Goal: Task Accomplishment & Management: Manage account settings

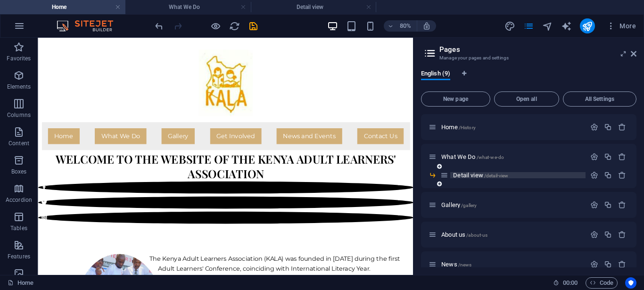
scroll to position [48, 0]
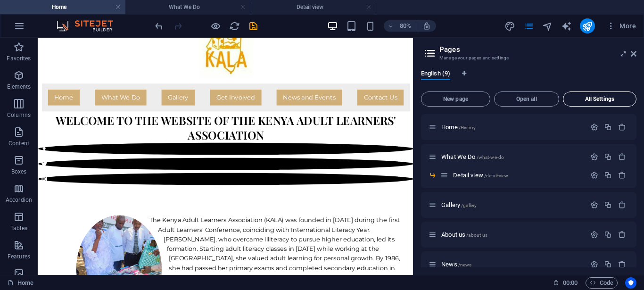
click at [591, 99] on span "All Settings" at bounding box center [599, 99] width 65 height 6
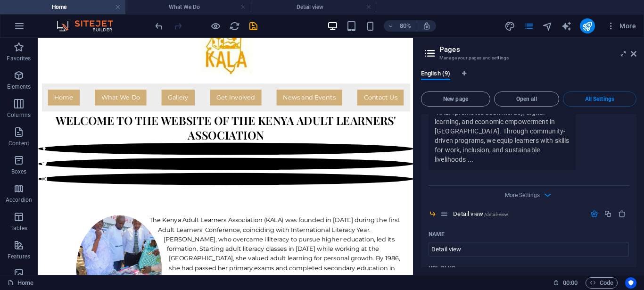
scroll to position [811, 0]
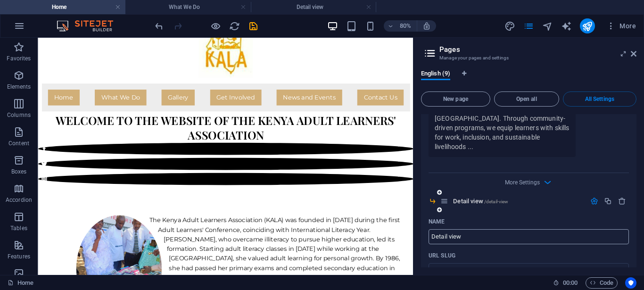
click at [463, 229] on input "Detail view" at bounding box center [529, 236] width 200 height 15
type input "D"
type input "Over"
type input "/"
type input "Overvi"
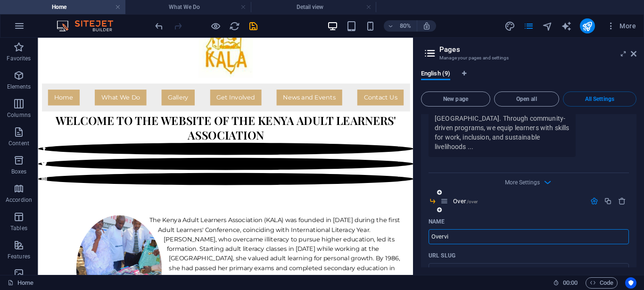
type input "/over"
type input "Over"
type input "Overview"
type input "/overview"
type input "Overview"
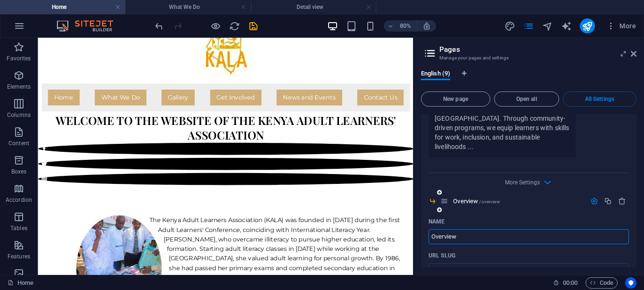
click at [438, 207] on icon at bounding box center [439, 210] width 5 height 6
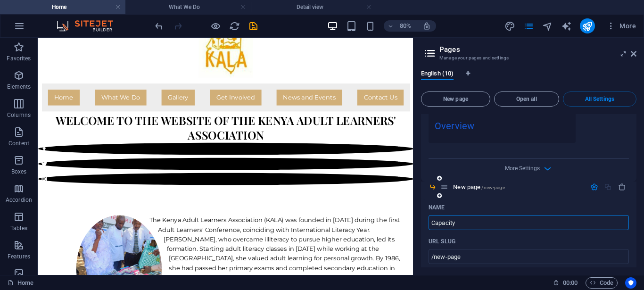
type input "Capacity B"
type input "/capacity"
type input "Capacity Building"
type input "/capacity-building"
click at [439, 193] on icon at bounding box center [439, 196] width 5 height 6
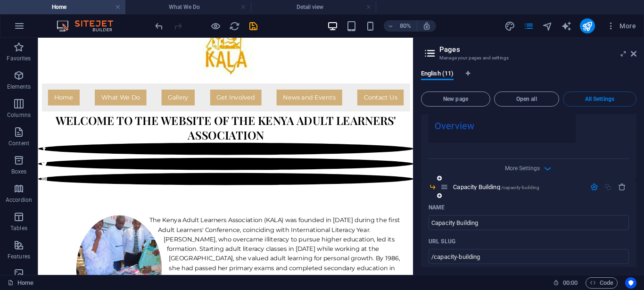
scroll to position [1532, 0]
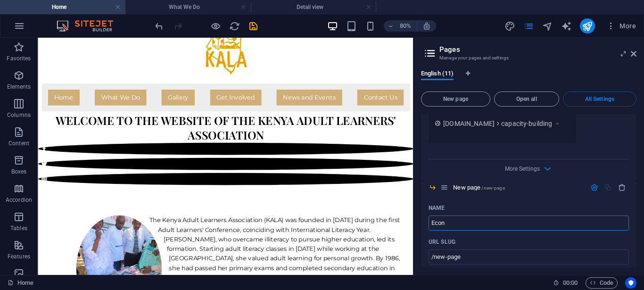
type input "Econo"
type input "/eco"
type input "Economic Empowem"
type input "/economic-empowemenr"
type input "Economic Empowe"
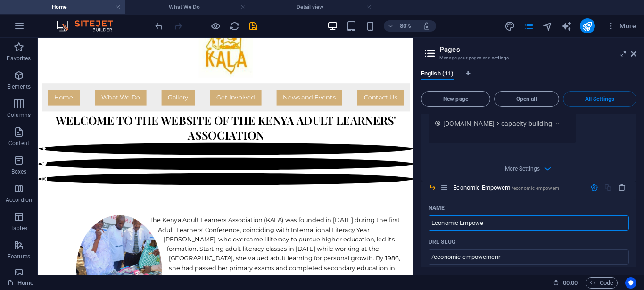
type input "/economic-empowem"
type input "Economic Empowerm"
type input "/economic-empowe"
type input "Economic Empowermw"
type input "/economic-empowermwen"
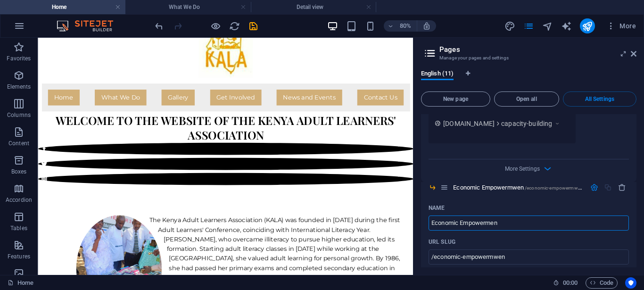
type input "Economic Empowerment"
type input "/economic-empowermw"
type input "Economic Empowerment"
type input "/economic-empowerment"
click at [439, 193] on icon at bounding box center [439, 196] width 5 height 6
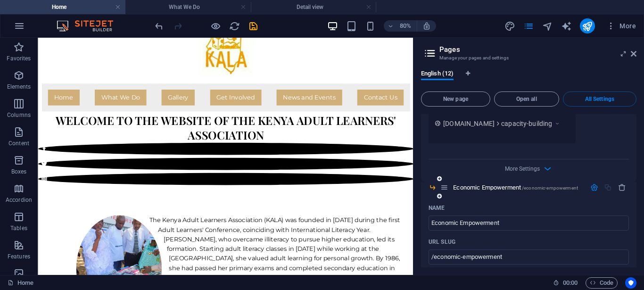
scroll to position [1880, 0]
type input "Adult"
type input "/adult-[PERSON_NAME]"
type input "Adult L"
type input "/adult"
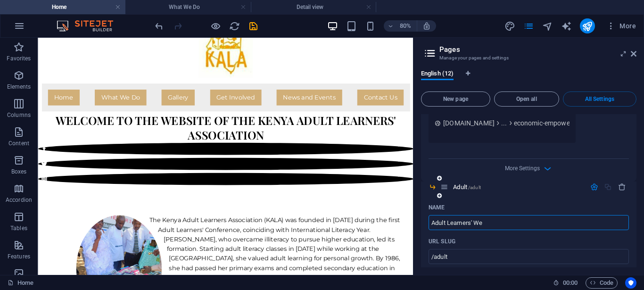
type input "Adult Learners' Wee"
type input "/adult-learners"
type input "Adult Learners' Week"
type input "/adult-learners-week"
click at [440, 193] on icon at bounding box center [439, 196] width 5 height 6
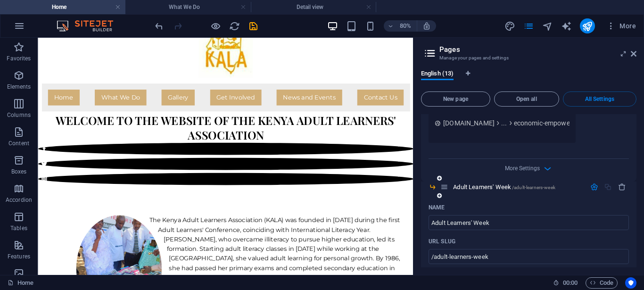
scroll to position [2227, 0]
type input "Information"
type input "/information"
type input "Information Communitation"
type input "/information-communitation"
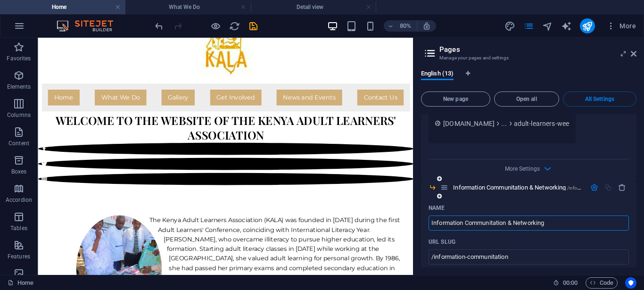
type input "Information Communitation & Networking"
type input "/information-communitation-networking"
click at [439, 193] on icon at bounding box center [439, 196] width 5 height 6
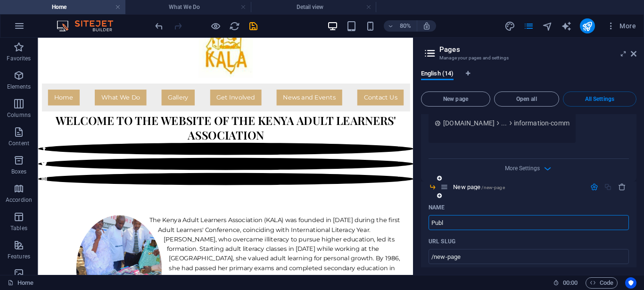
type input "Publi"
type input "/p"
type input "Publications"
type input "/publications"
click at [440, 193] on icon at bounding box center [439, 196] width 5 height 6
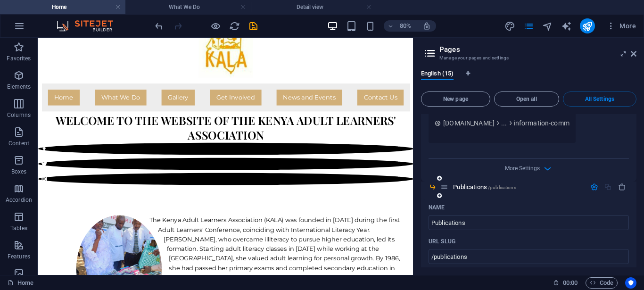
scroll to position [2921, 0]
type input "REsource Centre"
type input "/resource-centre"
click at [438, 215] on input "REsource Centre" at bounding box center [529, 222] width 200 height 15
type input "Resource Centre"
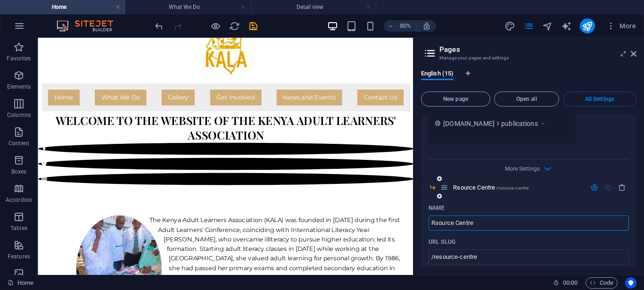
type input "/rsource-centre"
type input "Resource Centre"
type input "/resource-centre"
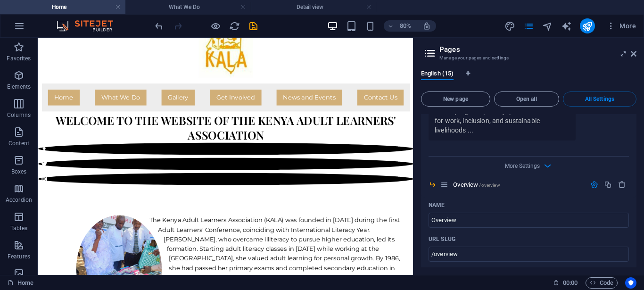
scroll to position [1034, 0]
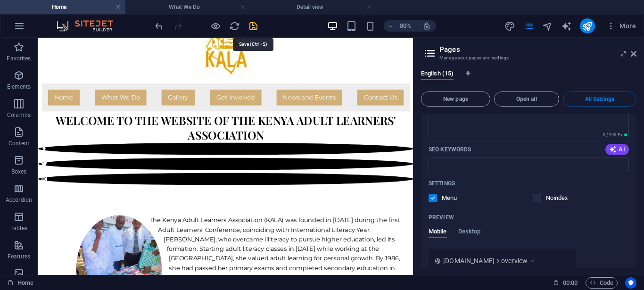
click at [254, 26] on icon "save" at bounding box center [253, 26] width 11 height 11
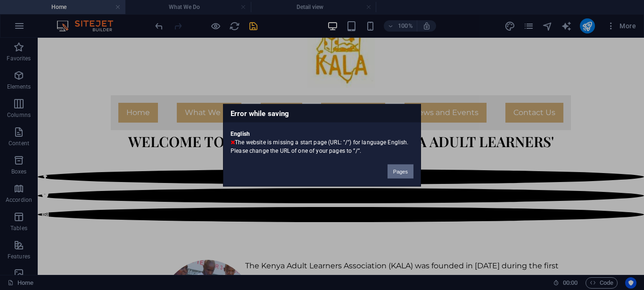
click at [399, 174] on button "Pages" at bounding box center [401, 171] width 26 height 14
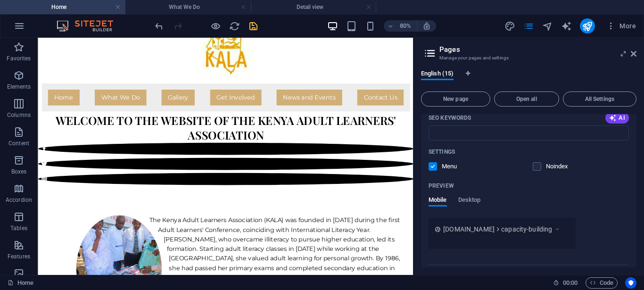
scroll to position [0, 0]
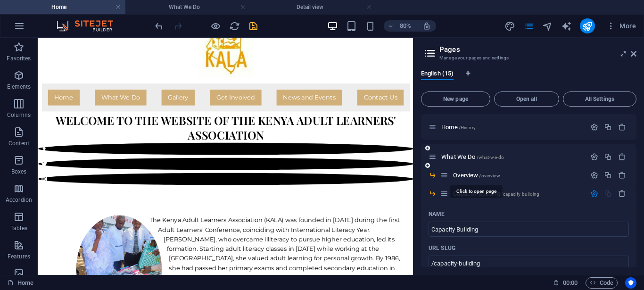
drag, startPoint x: 480, startPoint y: 173, endPoint x: 480, endPoint y: 166, distance: 7.1
click at [475, 156] on span "What We Do /what-we-do" at bounding box center [472, 156] width 63 height 7
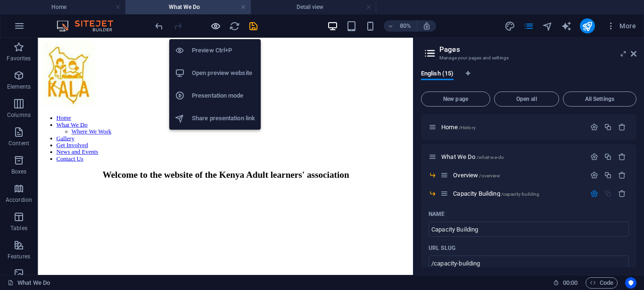
click at [215, 26] on icon "button" at bounding box center [215, 26] width 11 height 11
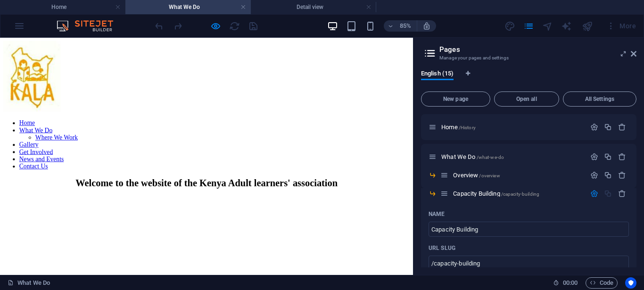
click at [62, 150] on link "What We Do" at bounding box center [42, 146] width 39 height 8
click at [91, 159] on link "Where We Work" at bounding box center [66, 155] width 50 height 8
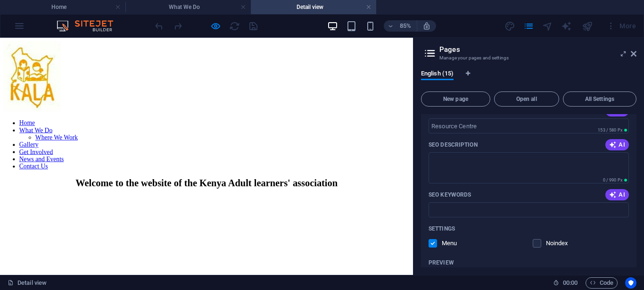
scroll to position [1779, 0]
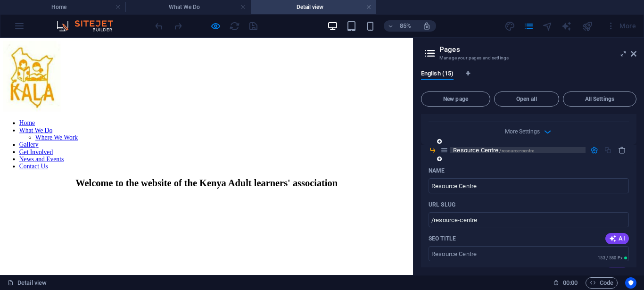
click at [476, 150] on span "Resource Centre /resource-centre" at bounding box center [493, 150] width 81 height 7
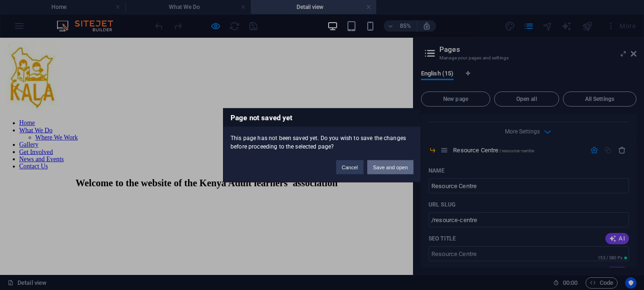
drag, startPoint x: 385, startPoint y: 166, endPoint x: 453, endPoint y: 151, distance: 69.7
click at [385, 166] on button "Save and open" at bounding box center [390, 167] width 46 height 14
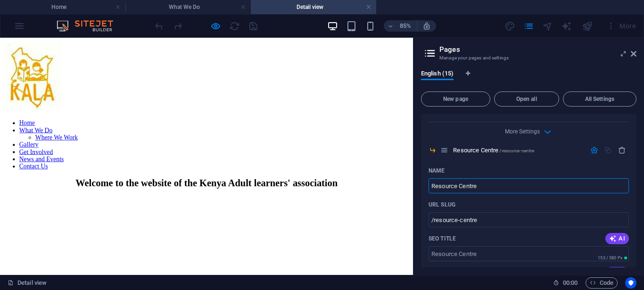
scroll to position [1775, 0]
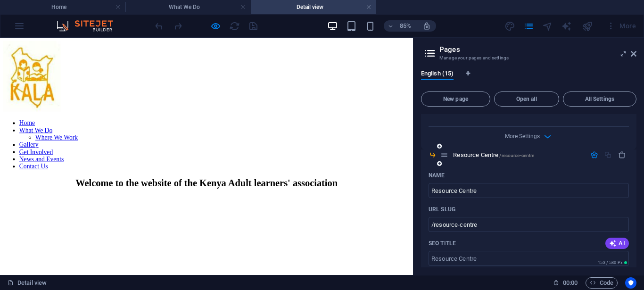
click at [590, 153] on icon "button" at bounding box center [594, 155] width 8 height 8
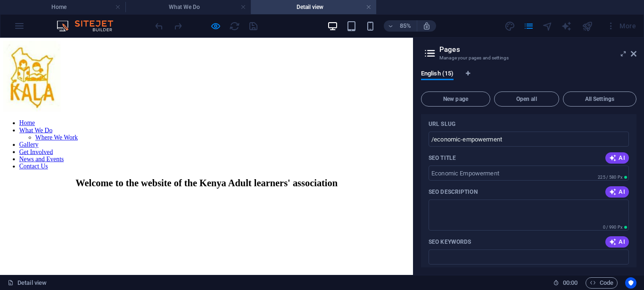
scroll to position [0, 0]
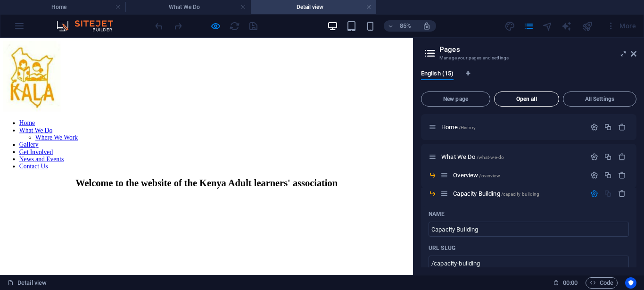
click at [524, 100] on span "Open all" at bounding box center [526, 99] width 57 height 6
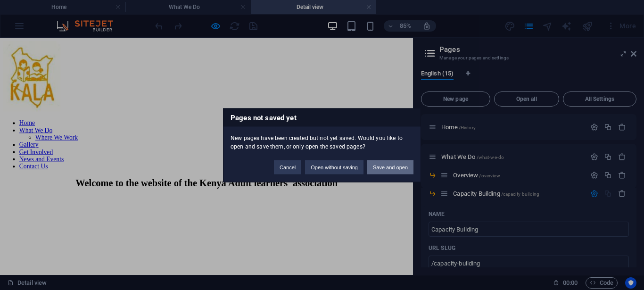
drag, startPoint x: 391, startPoint y: 168, endPoint x: 460, endPoint y: 154, distance: 69.9
click at [391, 168] on button "Save and open" at bounding box center [390, 167] width 46 height 14
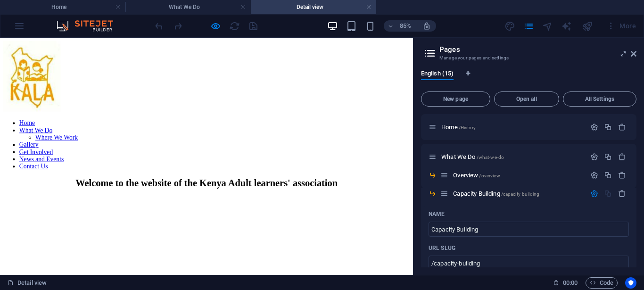
scroll to position [1775, 0]
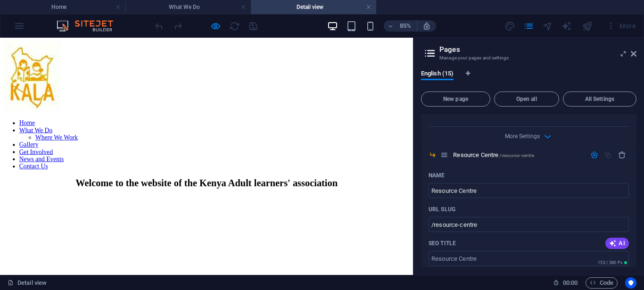
click at [432, 56] on icon at bounding box center [430, 53] width 14 height 13
click at [531, 26] on icon "pages" at bounding box center [528, 26] width 11 height 11
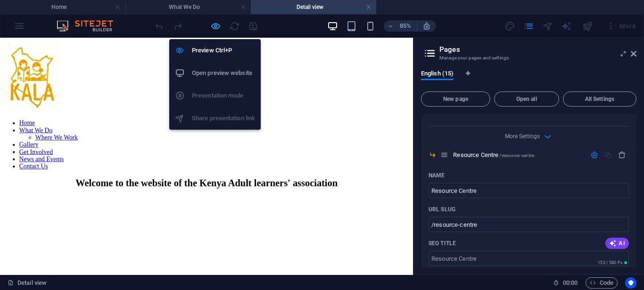
click at [212, 27] on icon "button" at bounding box center [215, 26] width 11 height 11
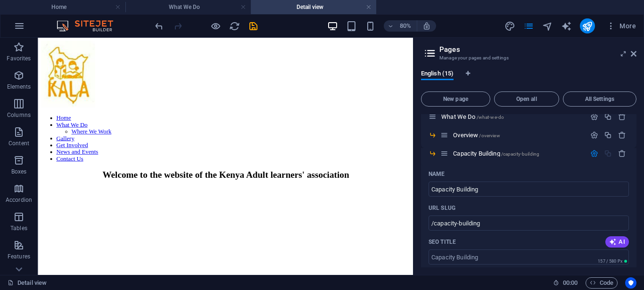
scroll to position [0, 0]
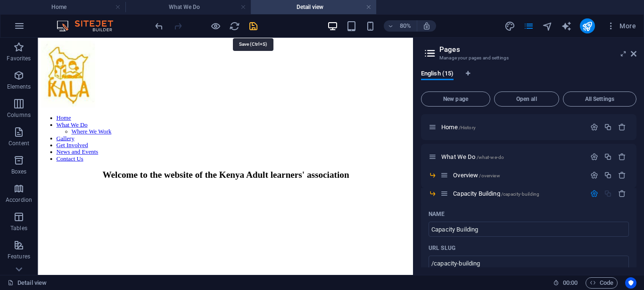
click at [251, 27] on icon "save" at bounding box center [253, 26] width 11 height 11
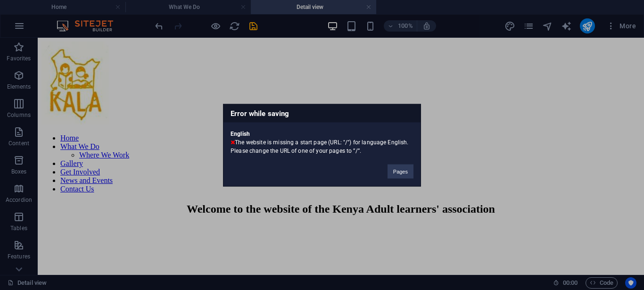
drag, startPoint x: 237, startPoint y: 142, endPoint x: 367, endPoint y: 150, distance: 130.9
click at [367, 150] on div "English The website is missing a start page (URL: "/") for language English. Pl…" at bounding box center [321, 138] width 197 height 33
copy div "The website is missing a start page (URL: "/") for language English. Please cha…"
click at [395, 168] on button "Pages" at bounding box center [401, 171] width 26 height 14
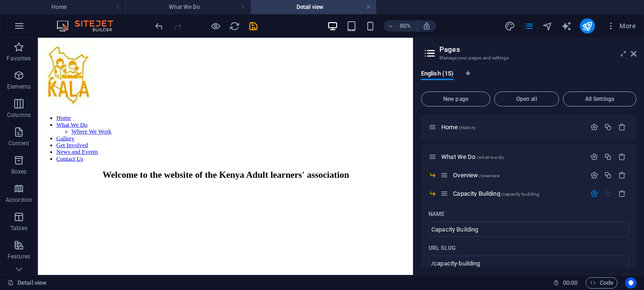
scroll to position [1775, 0]
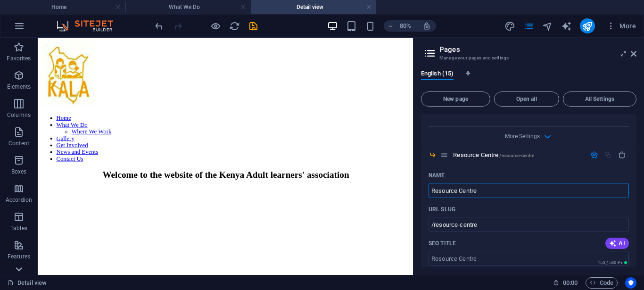
click at [18, 269] on icon at bounding box center [18, 269] width 13 height 13
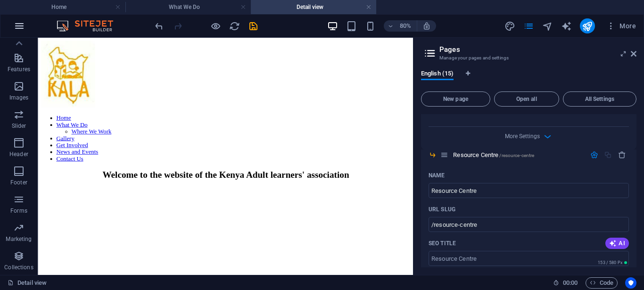
click at [20, 28] on icon "button" at bounding box center [19, 25] width 11 height 11
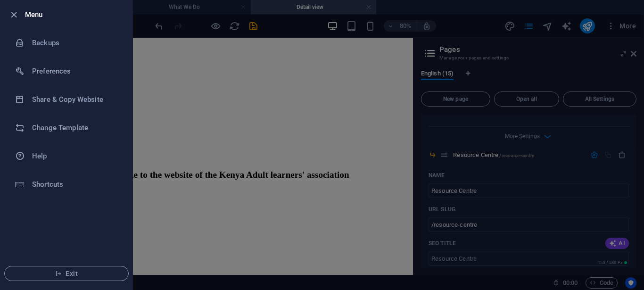
click at [469, 134] on div at bounding box center [322, 145] width 644 height 290
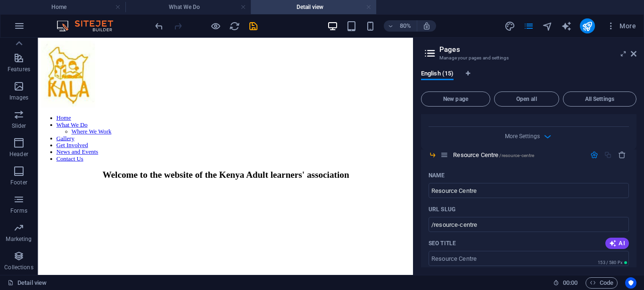
click at [370, 8] on link at bounding box center [369, 7] width 6 height 9
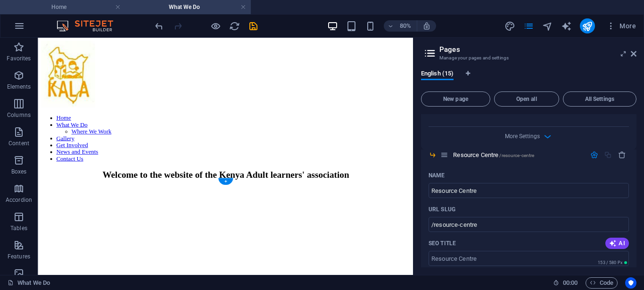
click at [76, 9] on h4 "Home" at bounding box center [62, 7] width 125 height 10
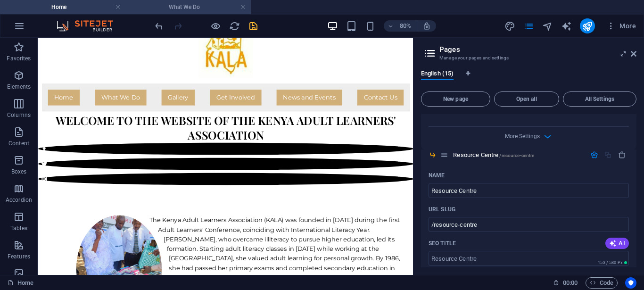
click at [173, 8] on h4 "What We Do" at bounding box center [187, 7] width 125 height 10
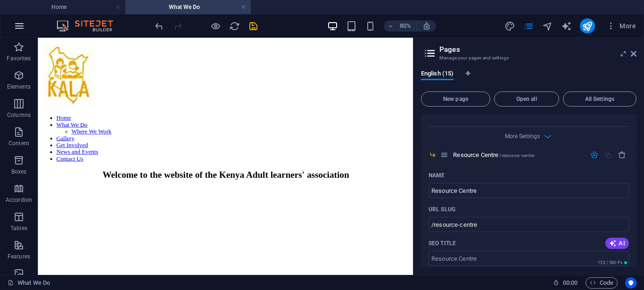
click at [16, 26] on icon "button" at bounding box center [19, 25] width 11 height 11
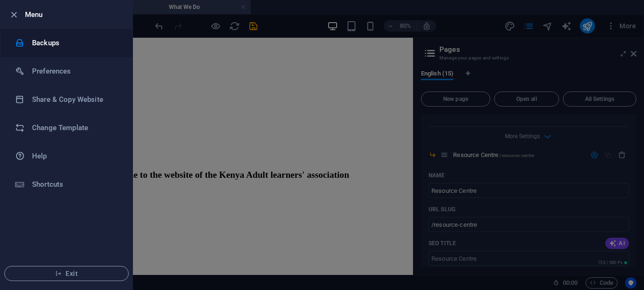
click at [30, 38] on div at bounding box center [23, 42] width 17 height 9
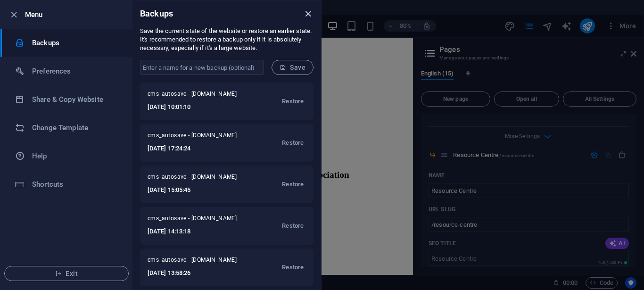
click at [307, 15] on icon "close" at bounding box center [308, 13] width 11 height 11
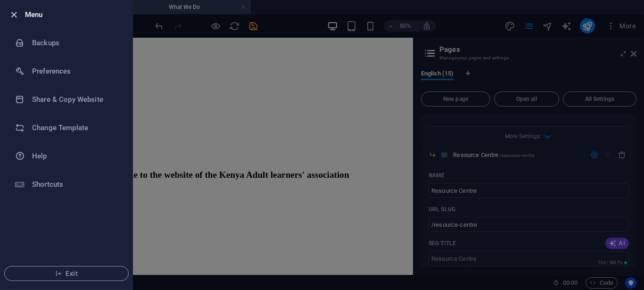
click at [14, 16] on icon "button" at bounding box center [13, 14] width 11 height 11
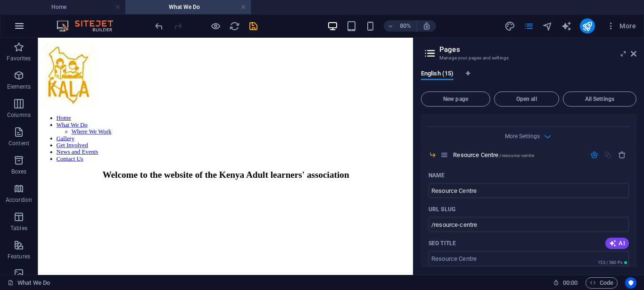
click at [20, 26] on icon "button" at bounding box center [19, 25] width 11 height 11
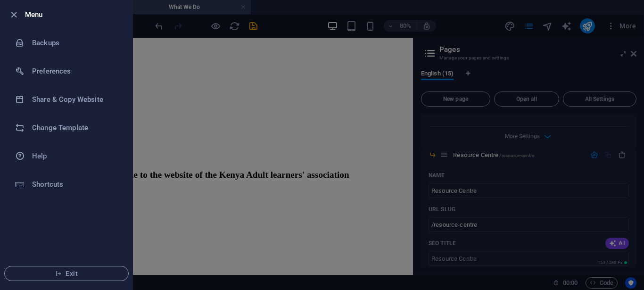
click at [296, 8] on div at bounding box center [322, 145] width 644 height 290
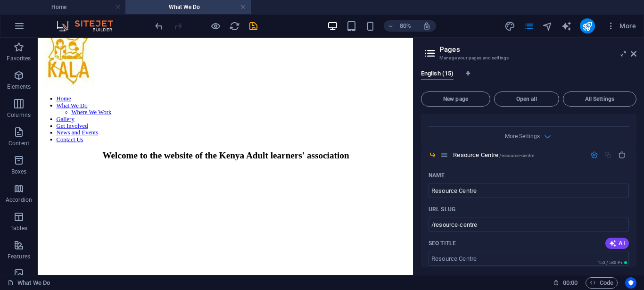
scroll to position [48, 0]
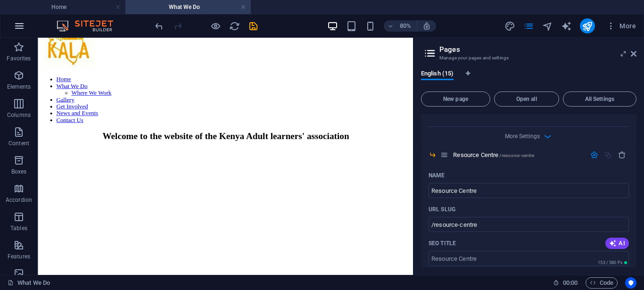
click at [18, 24] on icon "button" at bounding box center [19, 25] width 11 height 11
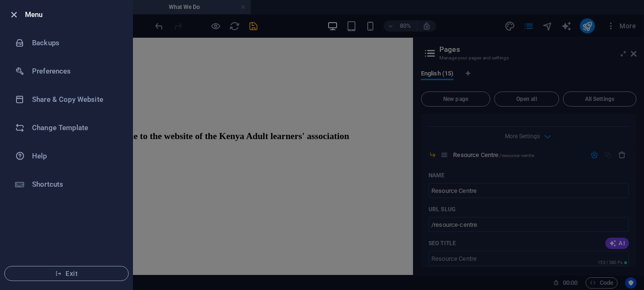
click at [13, 15] on icon "button" at bounding box center [13, 14] width 11 height 11
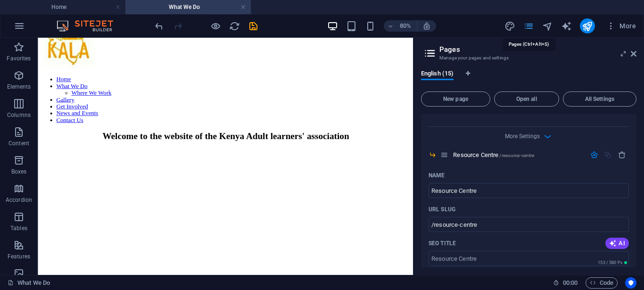
click at [530, 26] on icon "pages" at bounding box center [528, 26] width 11 height 11
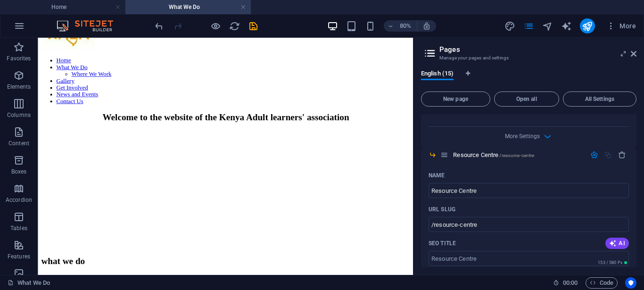
scroll to position [96, 0]
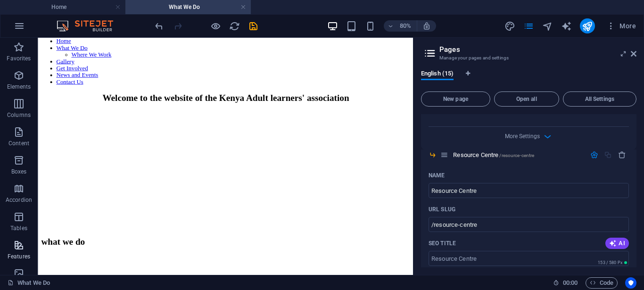
drag, startPoint x: 26, startPoint y: 239, endPoint x: 14, endPoint y: 262, distance: 26.4
click at [14, 262] on button "Features" at bounding box center [19, 250] width 38 height 28
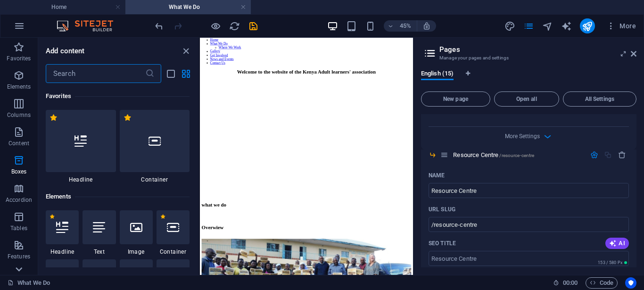
scroll to position [3675, 0]
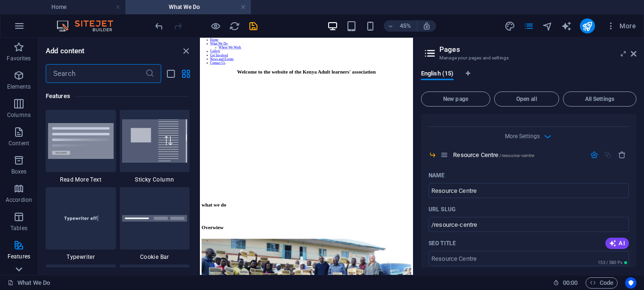
click at [19, 270] on icon at bounding box center [18, 269] width 13 height 13
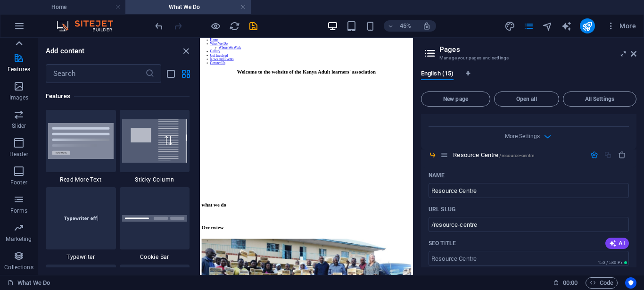
click at [21, 41] on icon at bounding box center [18, 43] width 13 height 13
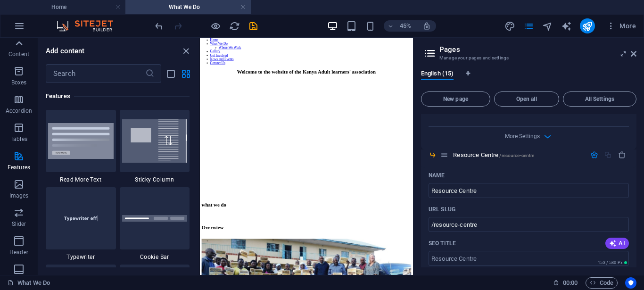
scroll to position [0, 0]
click at [19, 29] on icon "button" at bounding box center [19, 25] width 11 height 11
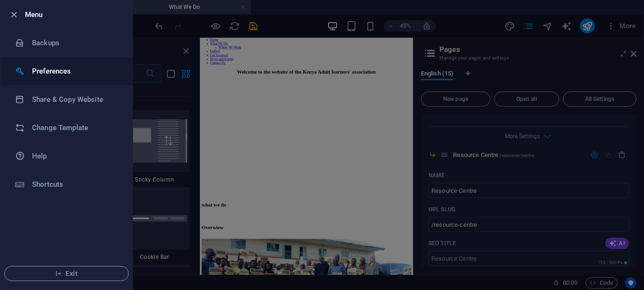
click at [39, 69] on h6 "Preferences" at bounding box center [75, 71] width 87 height 11
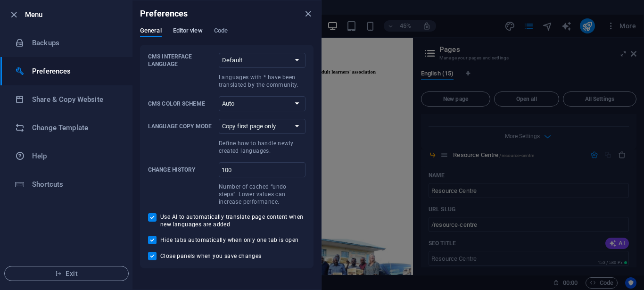
click at [193, 29] on span "Editor view" at bounding box center [188, 31] width 30 height 13
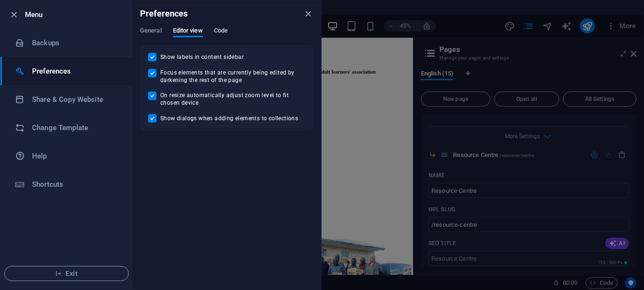
click at [223, 30] on span "Code" at bounding box center [221, 31] width 14 height 13
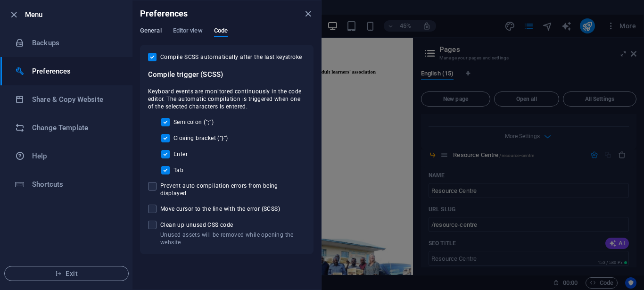
click at [156, 30] on span "General" at bounding box center [151, 31] width 22 height 13
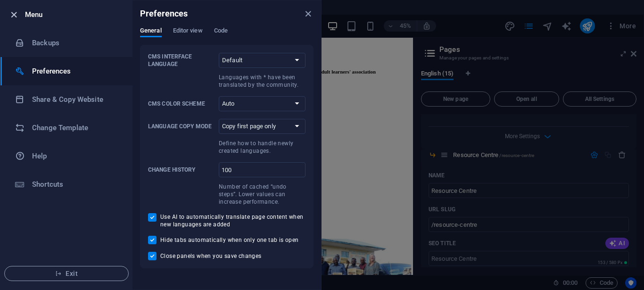
click at [13, 13] on icon "button" at bounding box center [13, 14] width 11 height 11
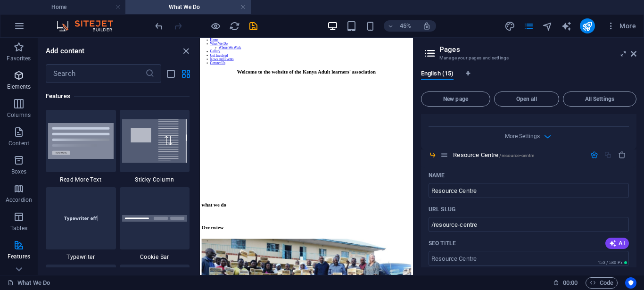
click at [16, 83] on p "Elements" at bounding box center [19, 87] width 24 height 8
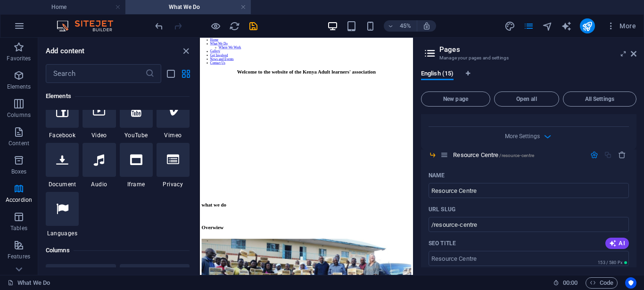
scroll to position [334, 0]
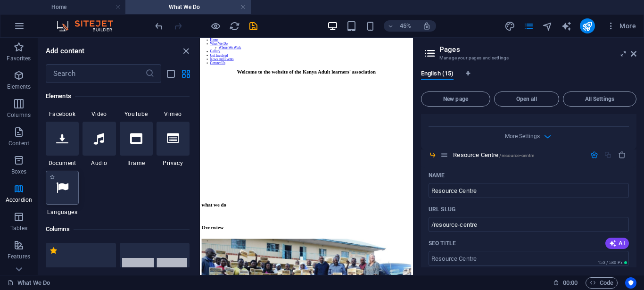
click at [61, 194] on div at bounding box center [62, 188] width 33 height 34
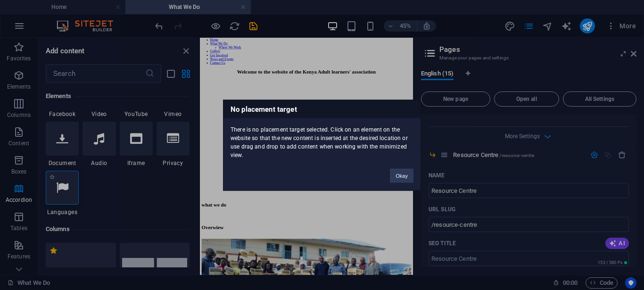
click at [61, 194] on div "No placement target There is no placement target selected. Click on an element …" at bounding box center [322, 145] width 644 height 290
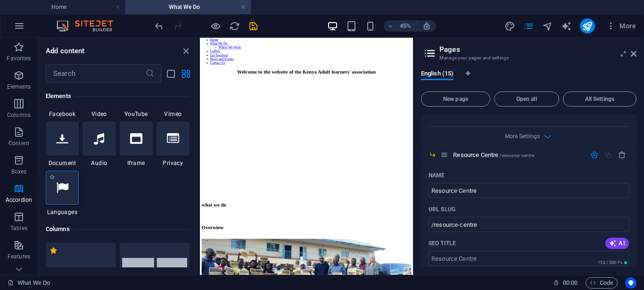
click at [61, 194] on div at bounding box center [62, 188] width 33 height 34
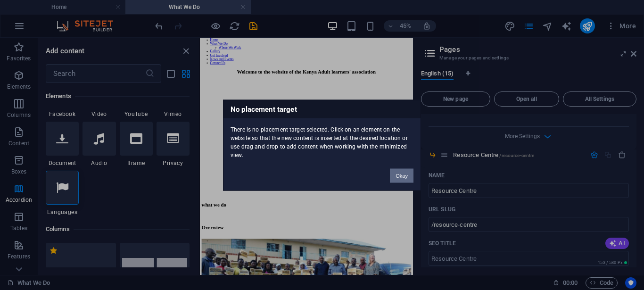
click at [408, 174] on button "Okay" at bounding box center [402, 175] width 24 height 14
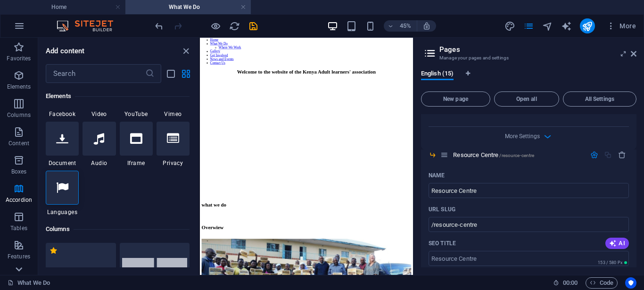
click at [18, 271] on icon at bounding box center [18, 269] width 13 height 13
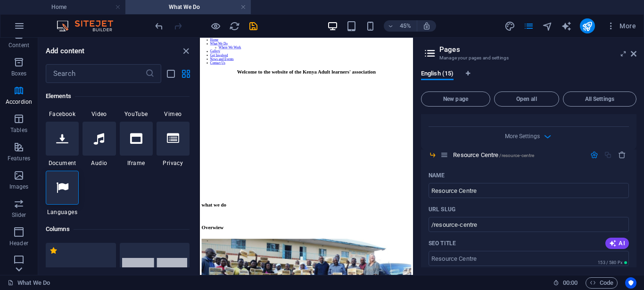
scroll to position [187, 0]
click at [19, 43] on icon at bounding box center [19, 43] width 7 height 4
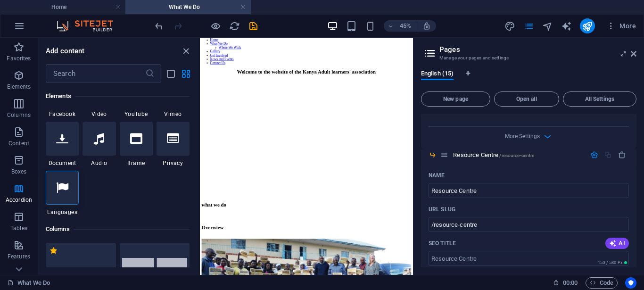
click at [19, 43] on icon "button" at bounding box center [18, 46] width 11 height 11
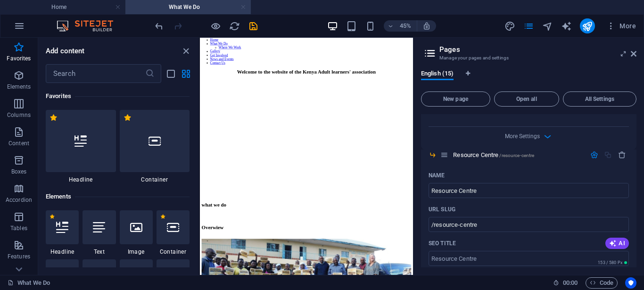
click at [243, 9] on link at bounding box center [243, 7] width 6 height 9
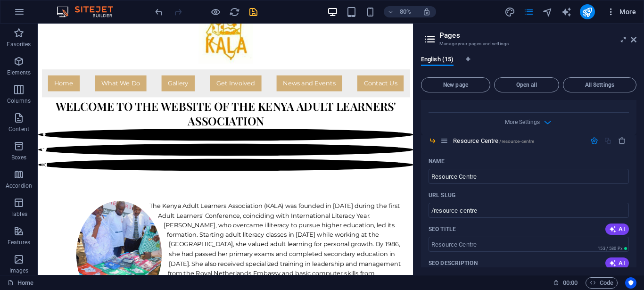
click at [612, 12] on icon "button" at bounding box center [610, 11] width 9 height 9
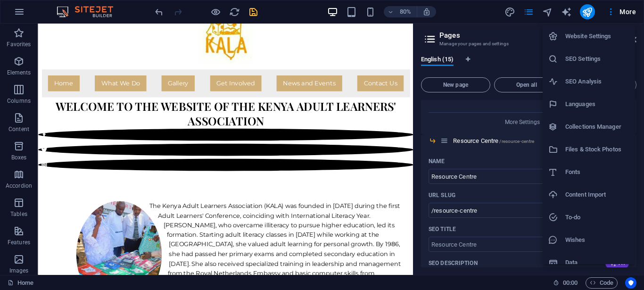
click at [595, 37] on h6 "Website Settings" at bounding box center [597, 36] width 64 height 11
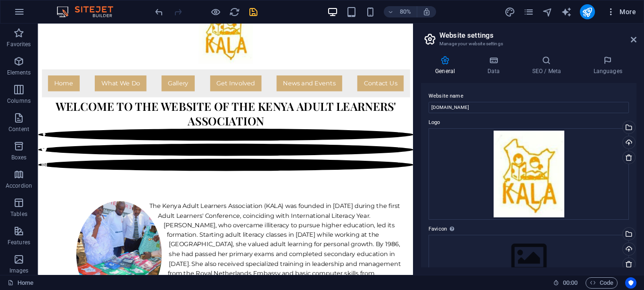
click at [611, 9] on icon "button" at bounding box center [610, 11] width 9 height 9
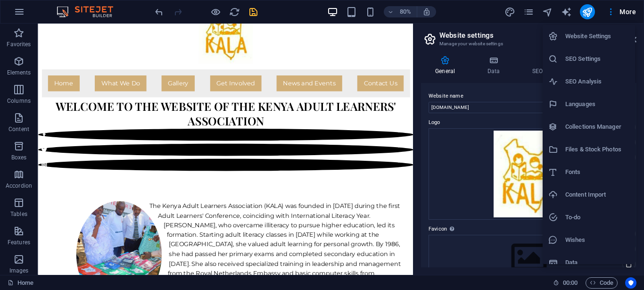
click at [579, 106] on h6 "Languages" at bounding box center [597, 104] width 64 height 11
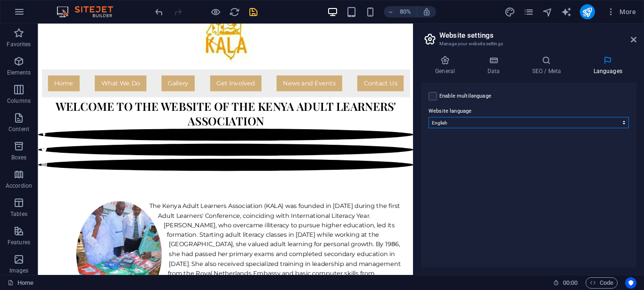
click at [474, 123] on select "Abkhazian Afar Afrikaans Akan Albanian Amharic Arabic Aragonese Armenian Assame…" at bounding box center [529, 122] width 200 height 11
click at [255, 13] on icon "save" at bounding box center [253, 12] width 11 height 11
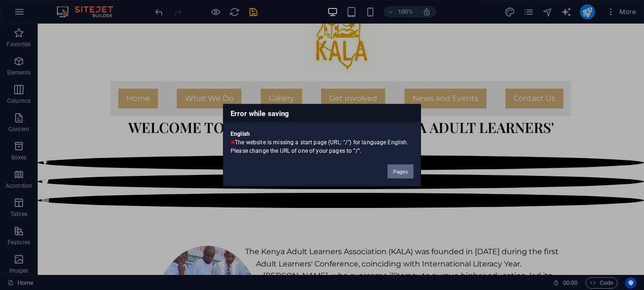
click at [404, 177] on button "Pages" at bounding box center [401, 171] width 26 height 14
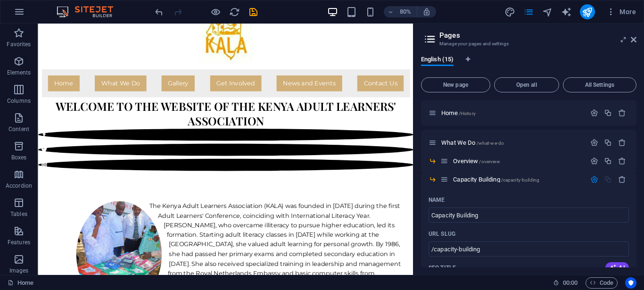
scroll to position [1768, 0]
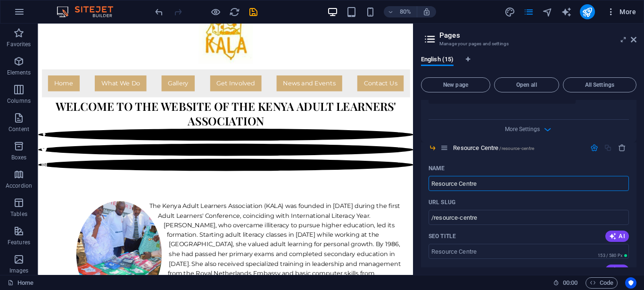
click at [609, 12] on icon "button" at bounding box center [610, 11] width 9 height 9
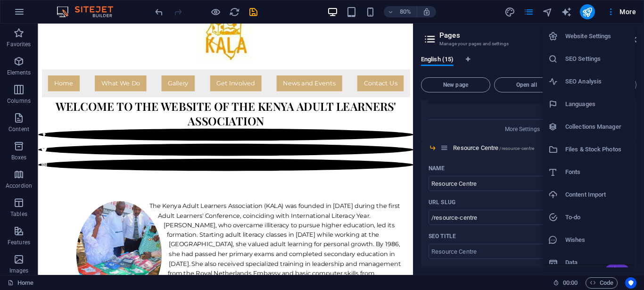
click at [585, 108] on h6 "Languages" at bounding box center [597, 104] width 64 height 11
select select "41"
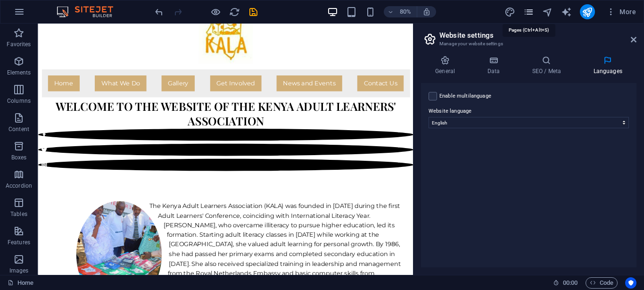
click at [530, 13] on icon "pages" at bounding box center [528, 12] width 11 height 11
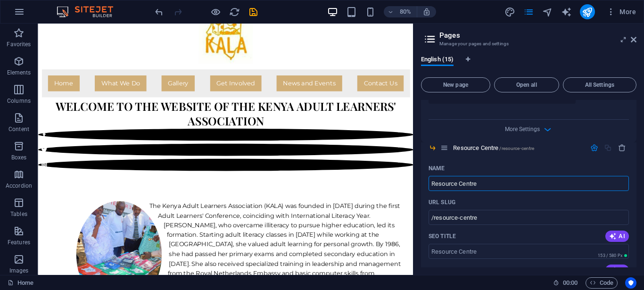
click at [637, 124] on div "English (15) New page Open all All Settings Home /History What We Do /what-we-d…" at bounding box center [528, 161] width 231 height 227
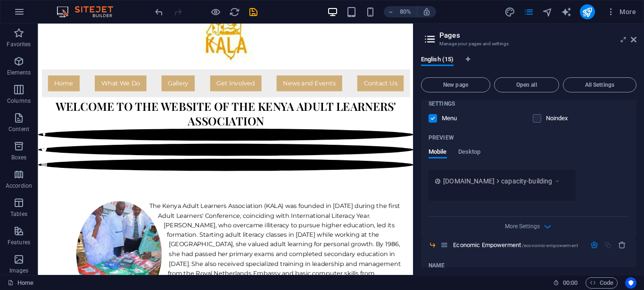
scroll to position [0, 0]
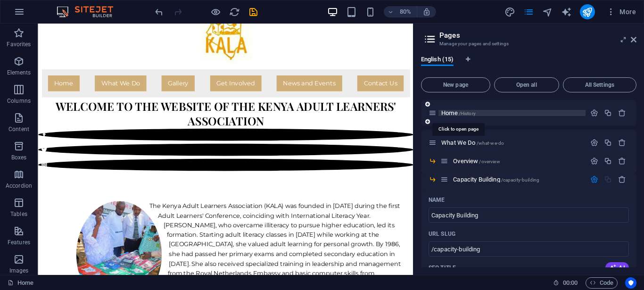
click at [446, 114] on span "Home /History" at bounding box center [458, 112] width 34 height 7
click at [590, 113] on icon "button" at bounding box center [594, 113] width 8 height 8
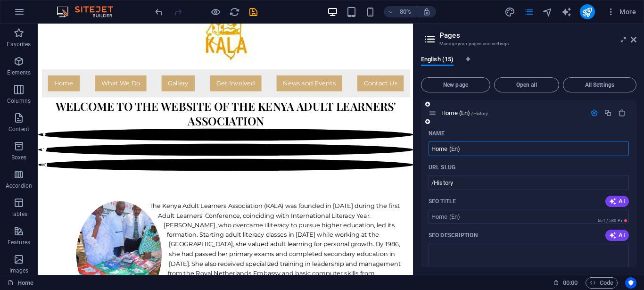
click at [459, 149] on input "Home (En)" at bounding box center [529, 148] width 200 height 15
type input "Home (EN)"
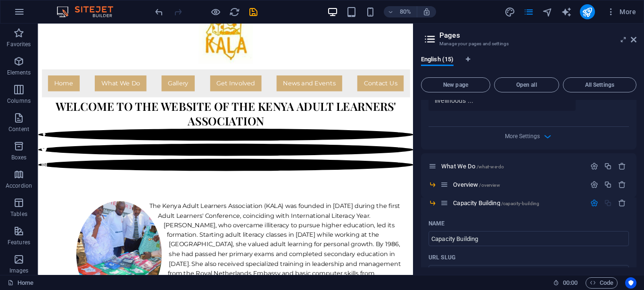
scroll to position [403, 0]
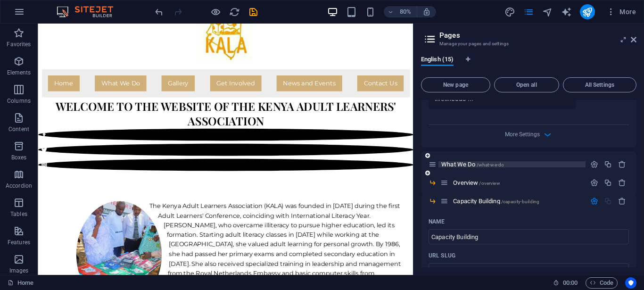
click at [450, 161] on span "What We Do /what-we-do" at bounding box center [472, 164] width 63 height 7
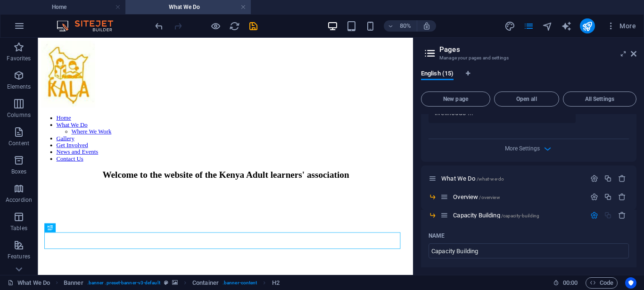
scroll to position [0, 0]
click at [590, 174] on icon "button" at bounding box center [594, 178] width 8 height 8
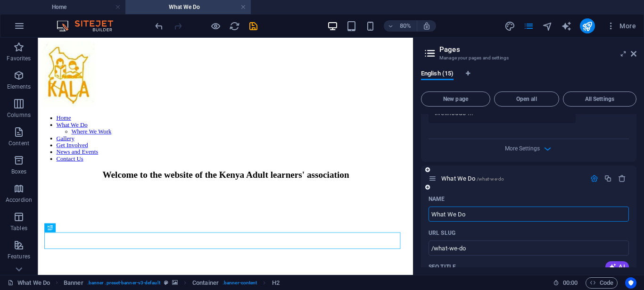
type input "What We Do ("
type input "What We Do"
type input "What We Do (EN)"
type input "/what-we-do-en"
type input "What We Do (EN)"
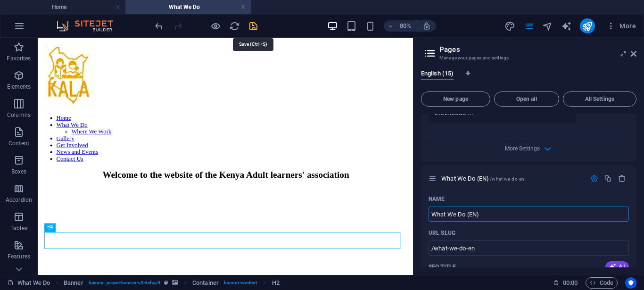
click at [252, 25] on icon "save" at bounding box center [253, 26] width 11 height 11
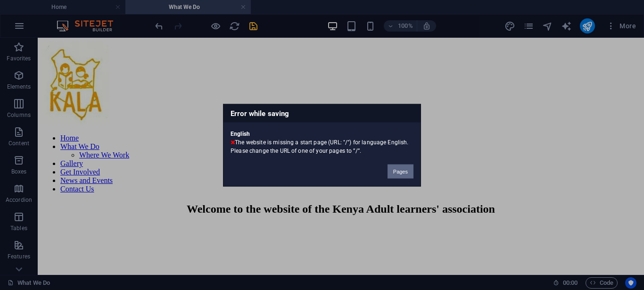
click at [397, 173] on button "Pages" at bounding box center [401, 171] width 26 height 14
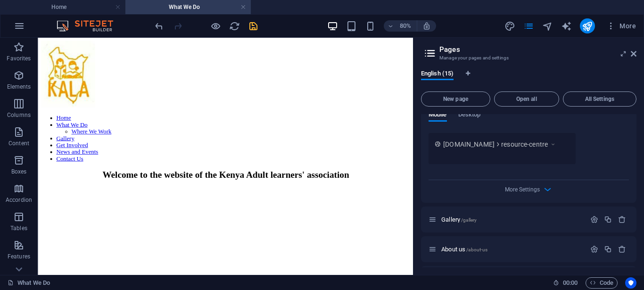
scroll to position [2079, 0]
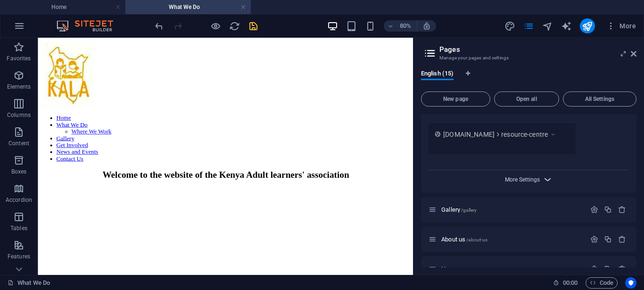
click at [517, 180] on span "More Settings" at bounding box center [522, 179] width 35 height 7
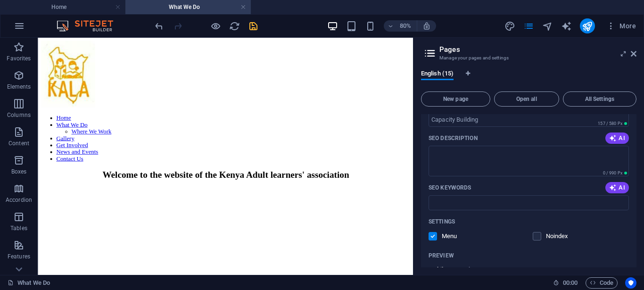
scroll to position [0, 0]
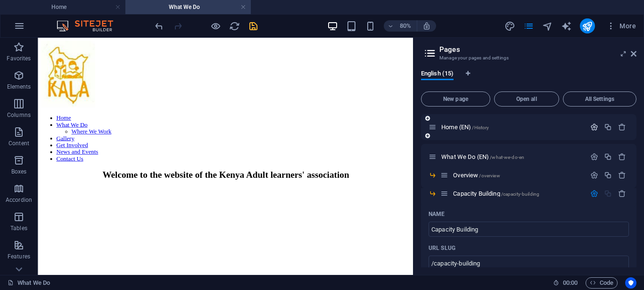
click at [590, 128] on icon "button" at bounding box center [594, 127] width 8 height 8
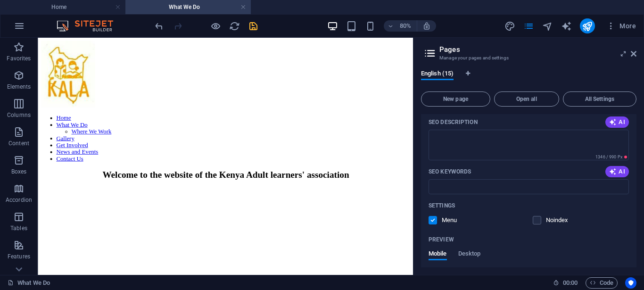
scroll to position [149, 0]
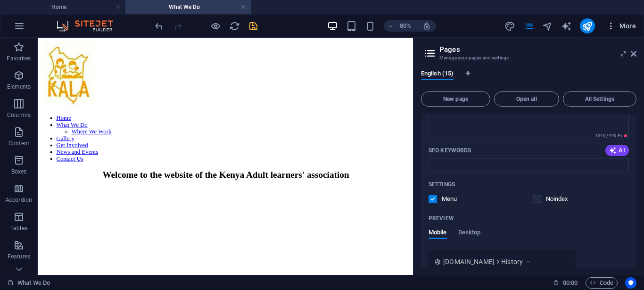
click at [612, 28] on icon "button" at bounding box center [610, 25] width 9 height 9
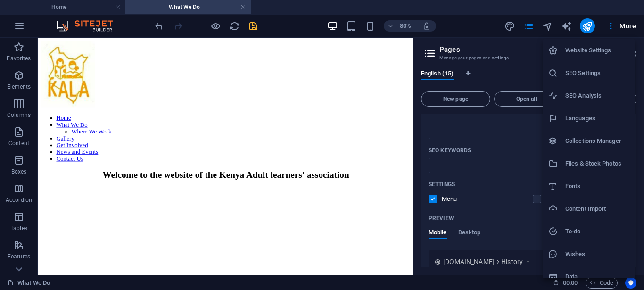
click at [590, 50] on h6 "Website Settings" at bounding box center [597, 50] width 64 height 11
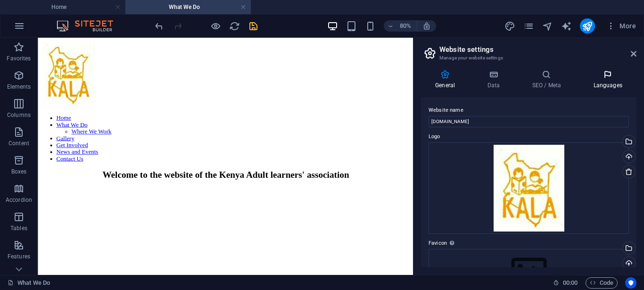
click at [612, 83] on h4 "Languages" at bounding box center [608, 80] width 58 height 20
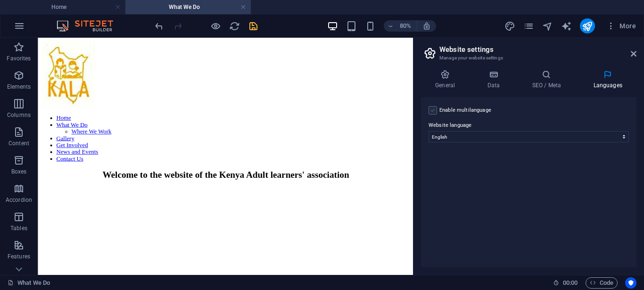
click at [433, 111] on label at bounding box center [433, 110] width 8 height 8
click at [0, 0] on input "Enable multilanguage To disable multilanguage delete all languages until only o…" at bounding box center [0, 0] width 0 height 0
select select
click at [253, 25] on icon "save" at bounding box center [253, 26] width 11 height 11
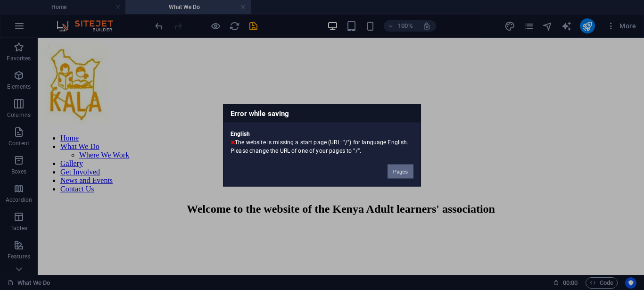
click at [402, 174] on button "Pages" at bounding box center [401, 171] width 26 height 14
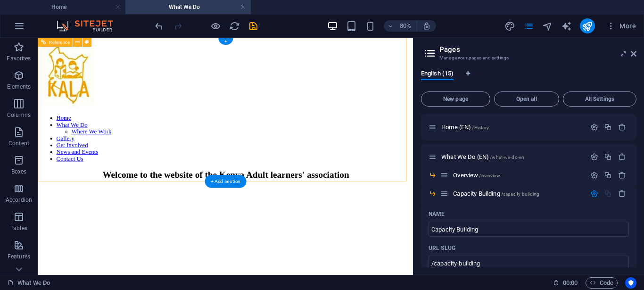
scroll to position [1775, 0]
